Goal: Transaction & Acquisition: Purchase product/service

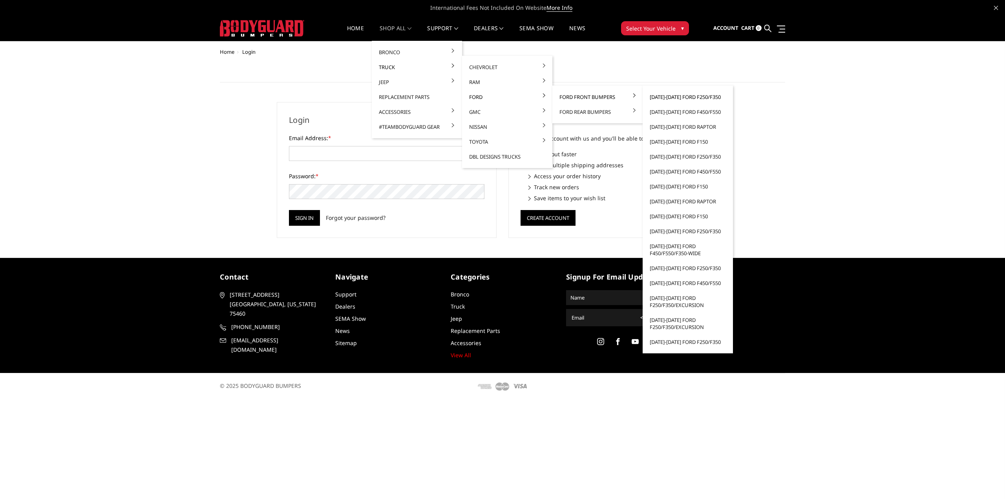
click at [671, 97] on link "[DATE]-[DATE] Ford F250/F350" at bounding box center [688, 97] width 84 height 15
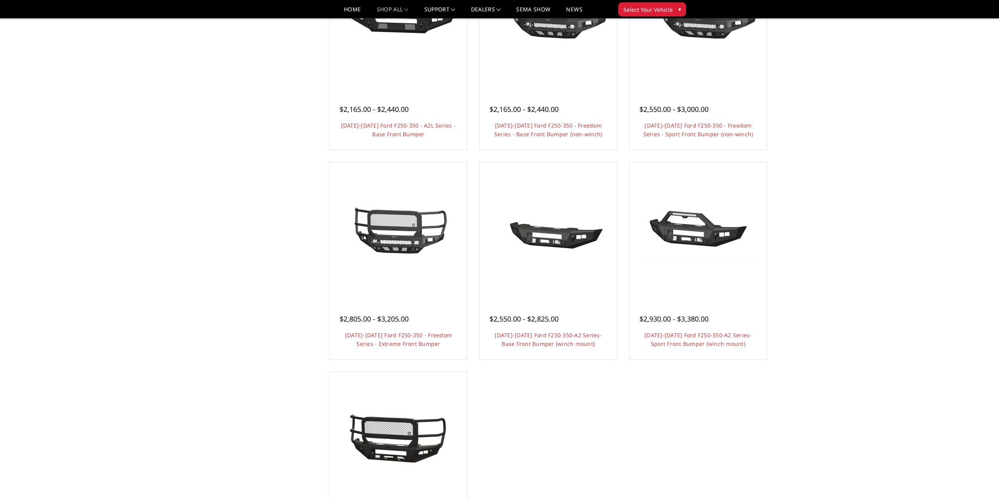
scroll to position [432, 0]
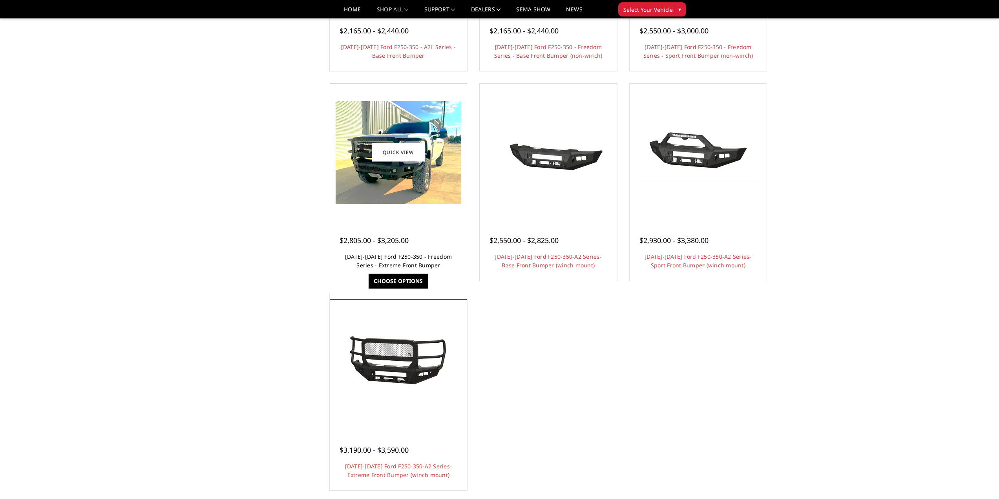
click at [382, 258] on link "2023-2025 Ford F250-350 - Freedom Series - Extreme Front Bumper" at bounding box center [398, 261] width 107 height 16
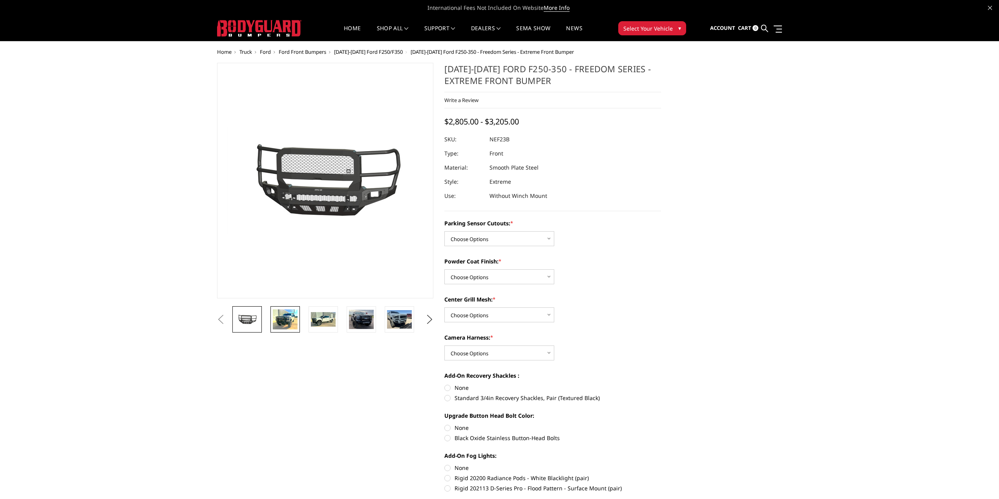
drag, startPoint x: 276, startPoint y: 321, endPoint x: 282, endPoint y: 321, distance: 5.5
click at [277, 321] on img at bounding box center [285, 319] width 25 height 20
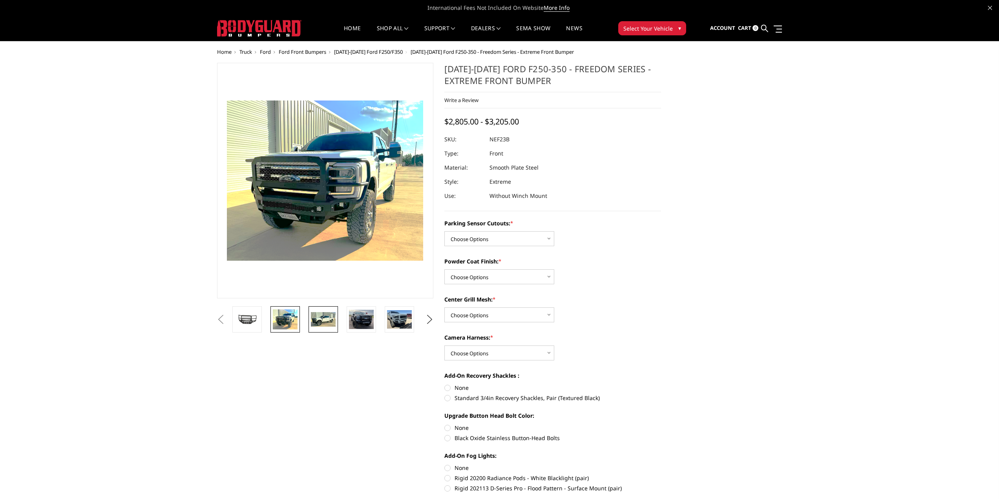
click at [317, 320] on img at bounding box center [323, 319] width 25 height 15
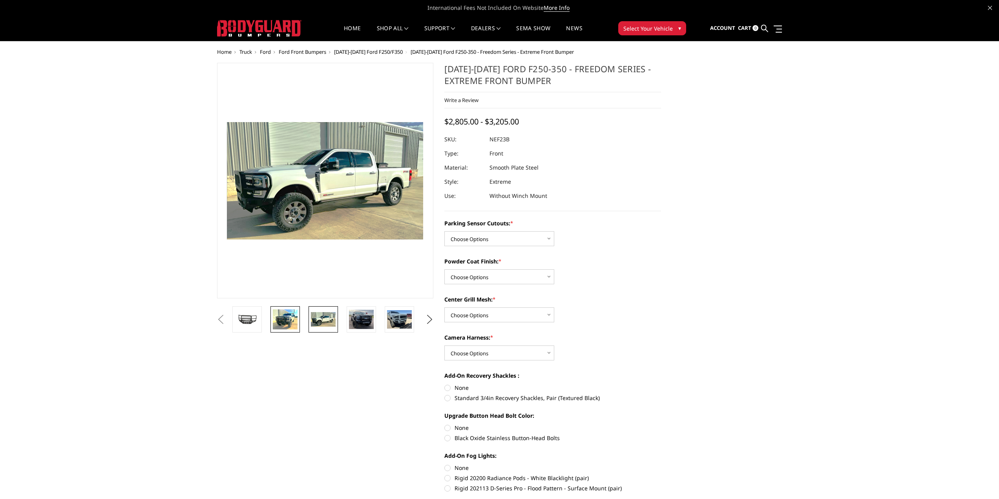
click at [281, 319] on img at bounding box center [285, 319] width 25 height 20
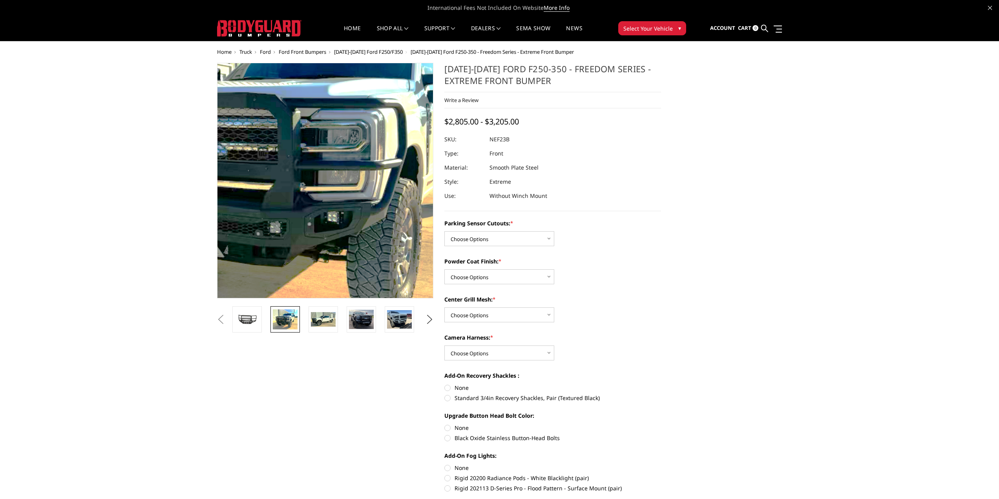
click at [351, 214] on img at bounding box center [290, 155] width 503 height 410
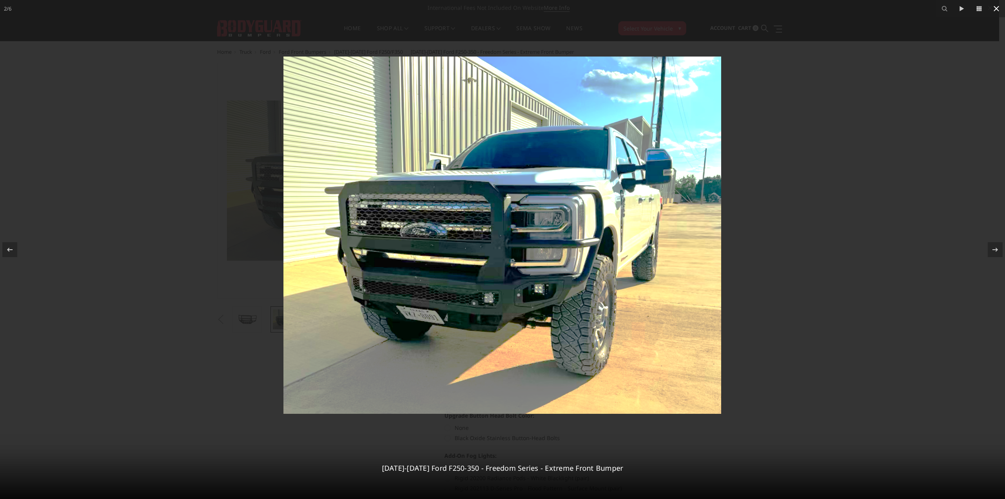
click at [996, 10] on icon at bounding box center [996, 8] width 9 height 9
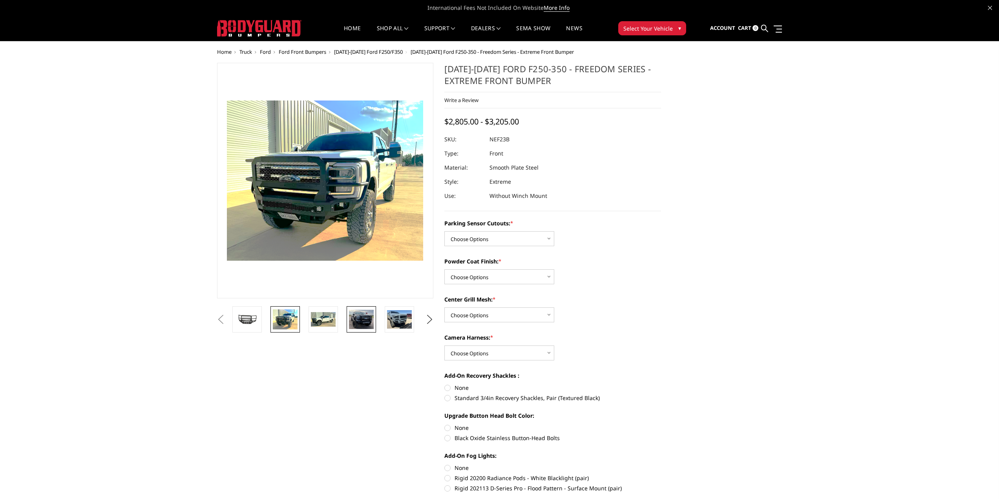
drag, startPoint x: 362, startPoint y: 322, endPoint x: 351, endPoint y: 324, distance: 11.2
click at [362, 322] on img at bounding box center [361, 319] width 25 height 19
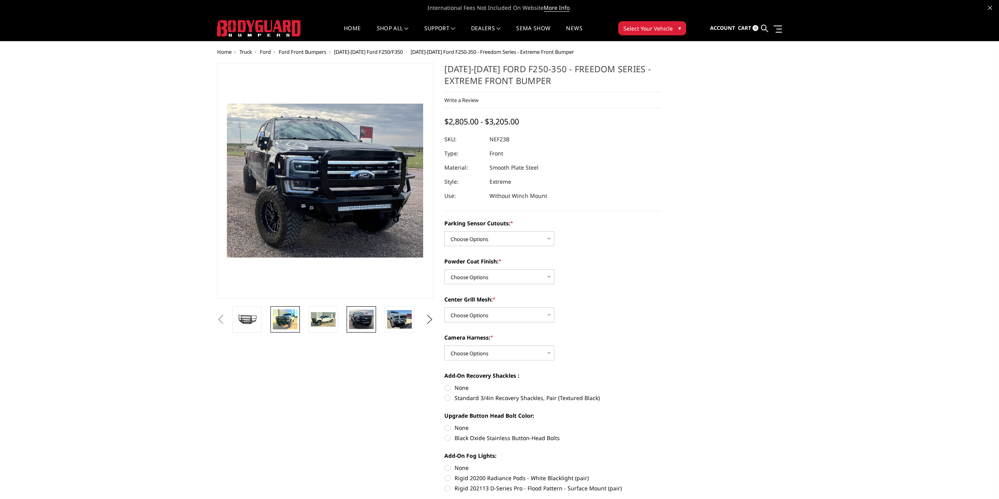
click at [284, 322] on img at bounding box center [285, 319] width 25 height 20
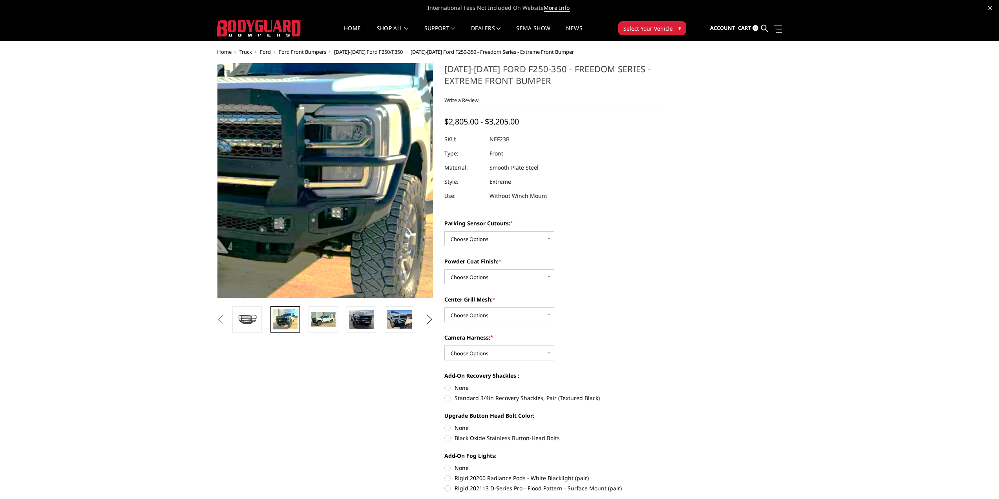
click at [350, 220] on img at bounding box center [294, 151] width 503 height 410
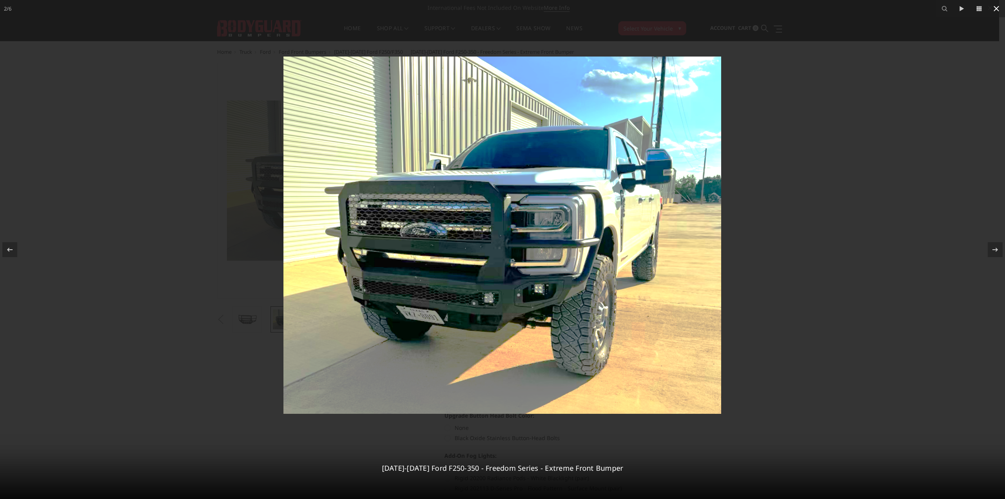
drag, startPoint x: 994, startPoint y: 9, endPoint x: 982, endPoint y: 13, distance: 12.0
click at [993, 9] on icon at bounding box center [996, 8] width 9 height 9
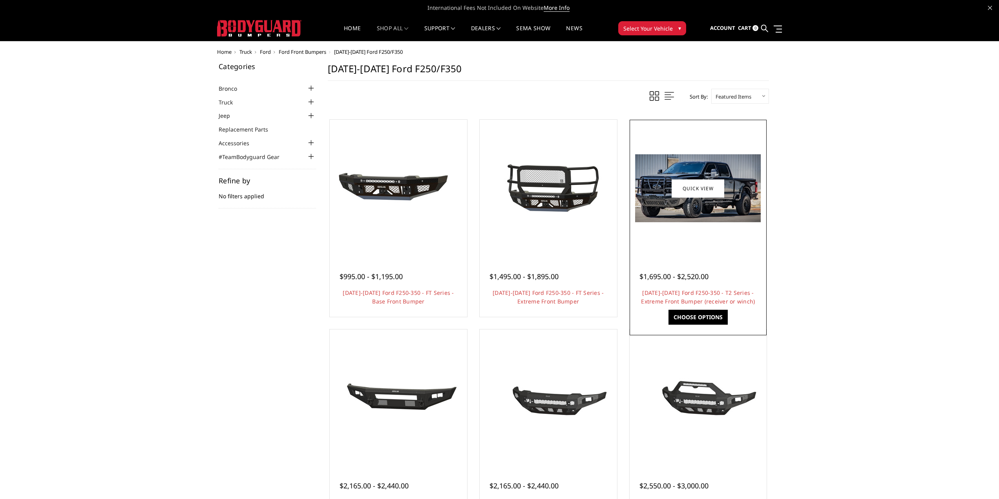
click at [687, 205] on img at bounding box center [698, 188] width 126 height 68
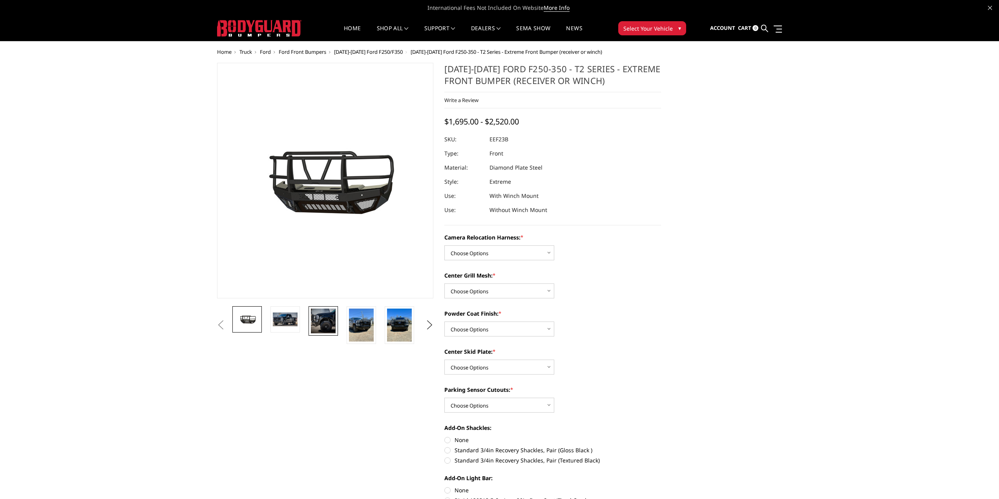
click at [321, 323] on img at bounding box center [323, 321] width 25 height 25
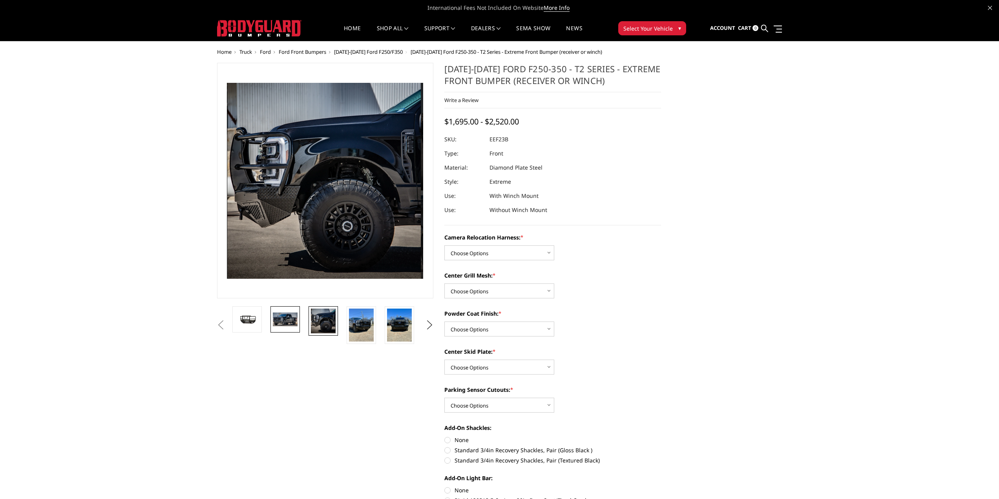
click at [288, 321] on img at bounding box center [285, 319] width 25 height 13
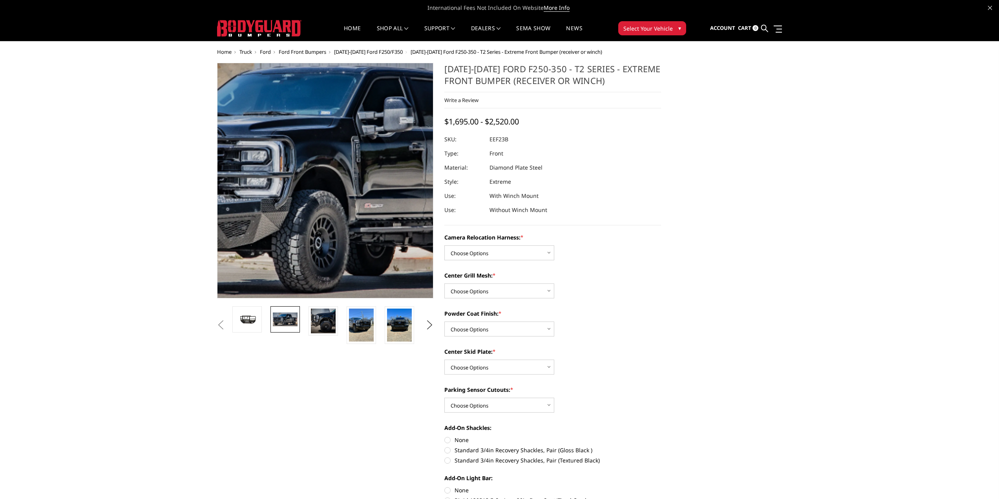
click at [322, 224] on img at bounding box center [331, 174] width 503 height 272
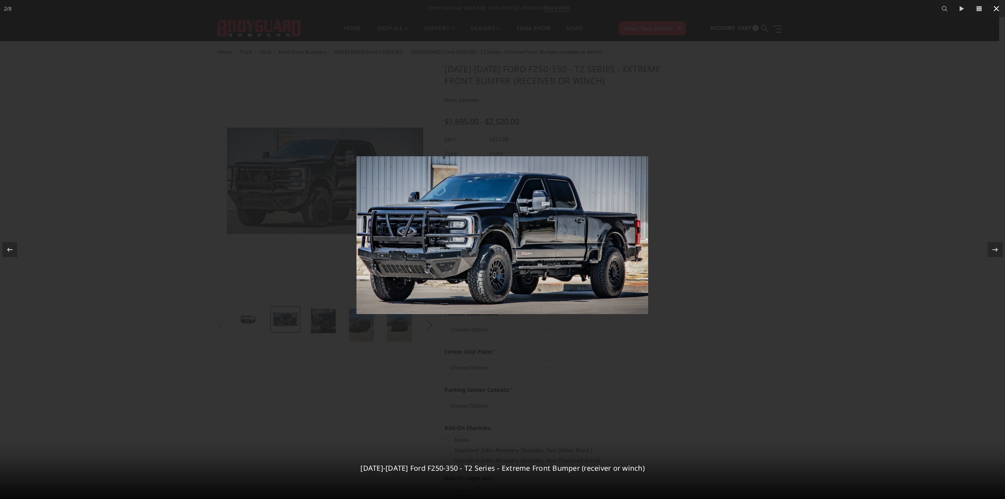
click at [996, 9] on icon at bounding box center [996, 8] width 9 height 9
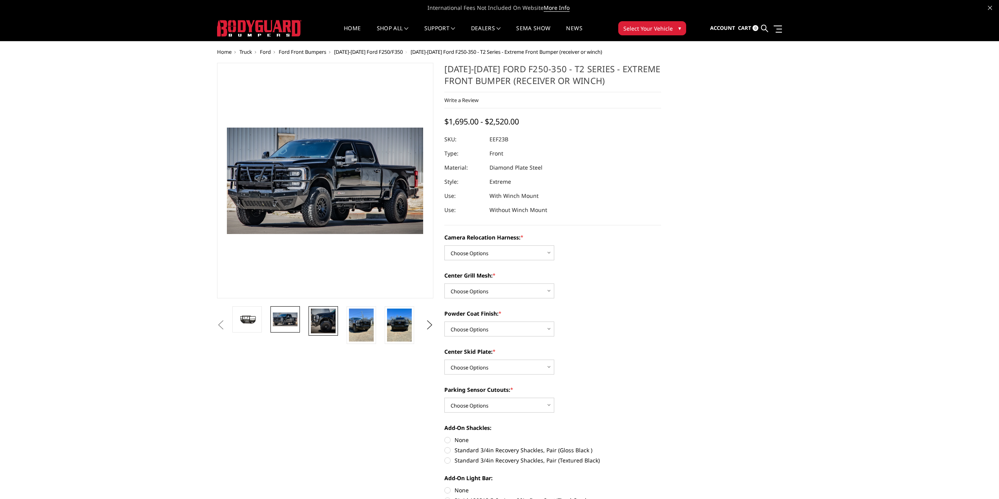
click at [322, 327] on img at bounding box center [323, 321] width 25 height 25
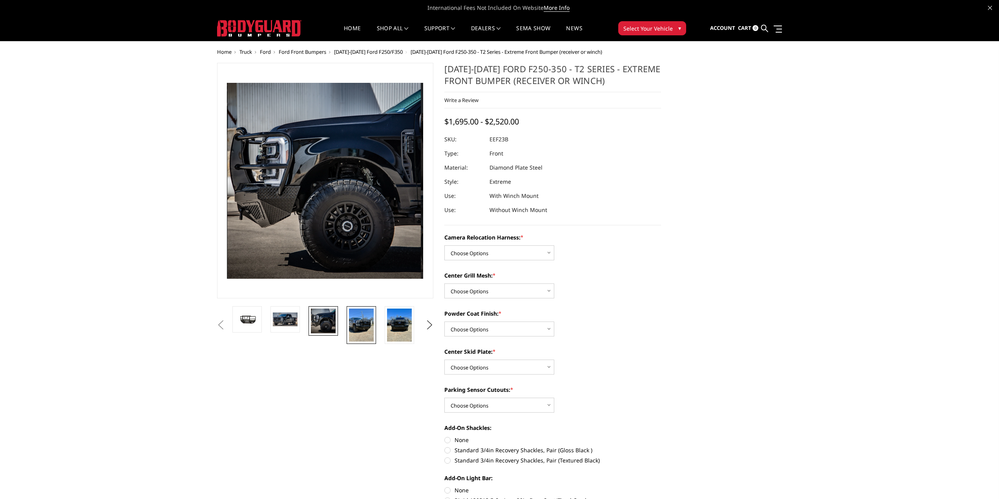
click at [364, 329] on img at bounding box center [361, 325] width 25 height 33
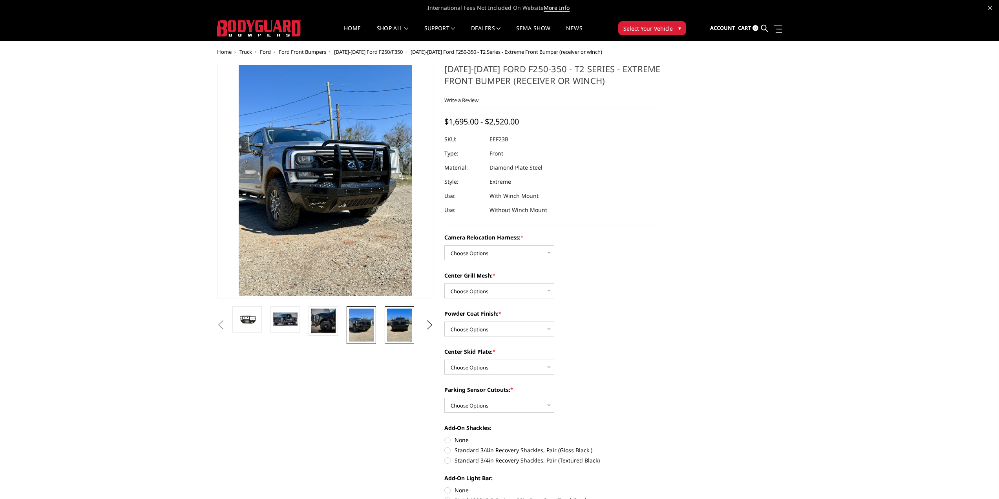
click at [397, 325] on img at bounding box center [399, 325] width 25 height 33
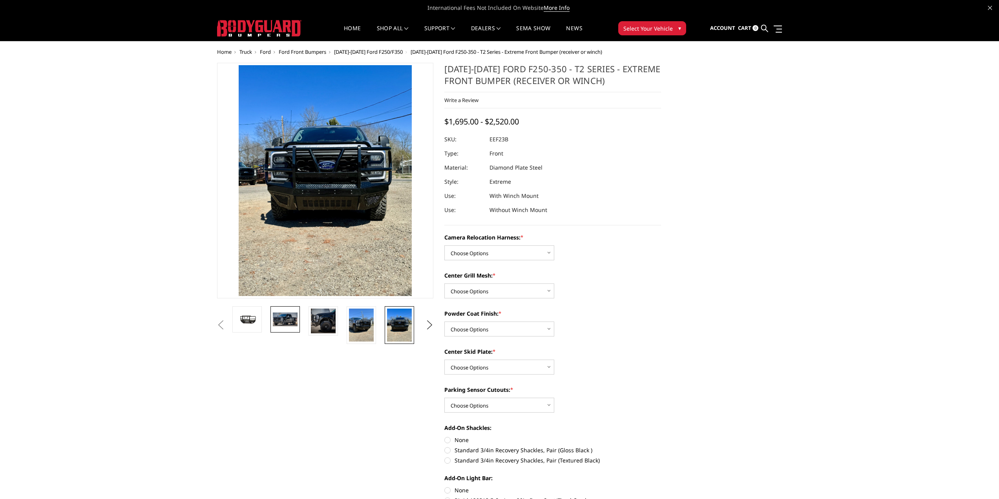
click at [287, 321] on img at bounding box center [285, 319] width 25 height 13
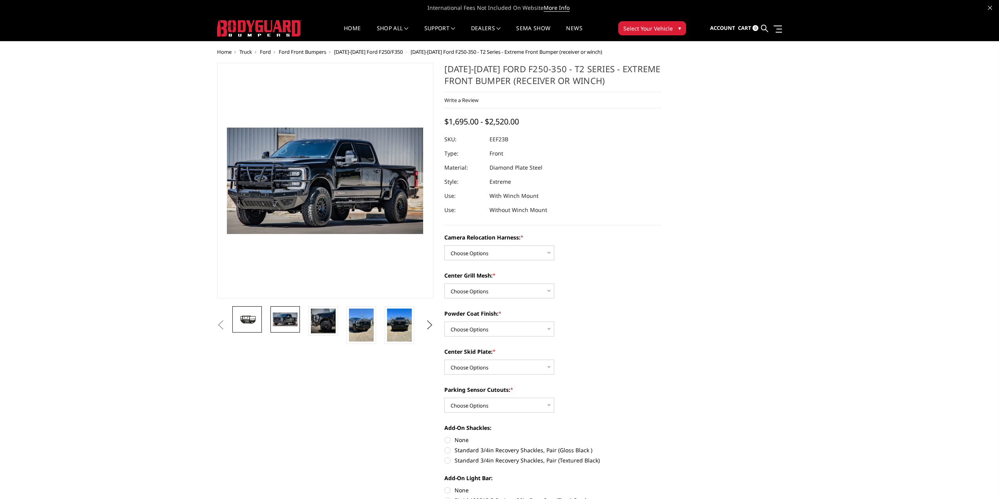
drag, startPoint x: 245, startPoint y: 320, endPoint x: 253, endPoint y: 327, distance: 10.3
click at [227, 320] on button "Previous" at bounding box center [221, 325] width 12 height 12
click at [239, 316] on img at bounding box center [247, 320] width 25 height 14
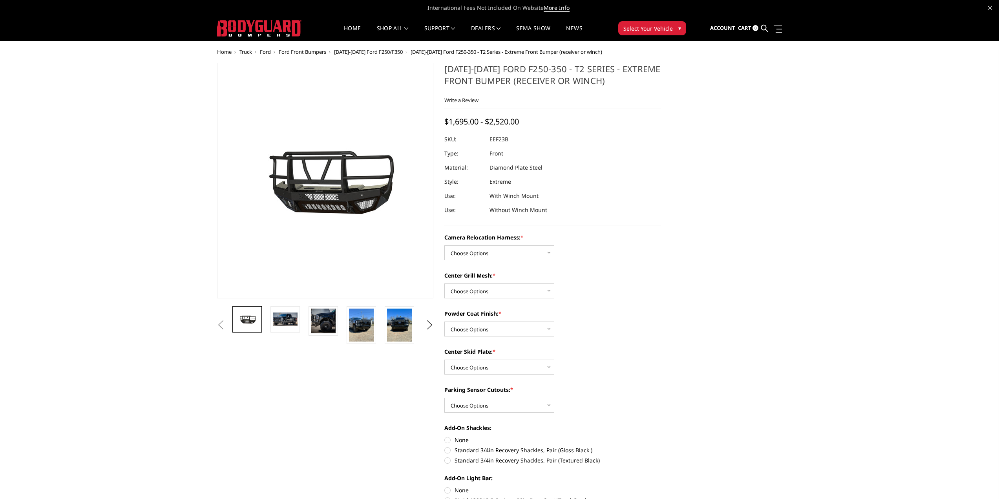
click at [222, 322] on button "Previous" at bounding box center [221, 325] width 12 height 12
